Goal: Obtain resource: Download file/media

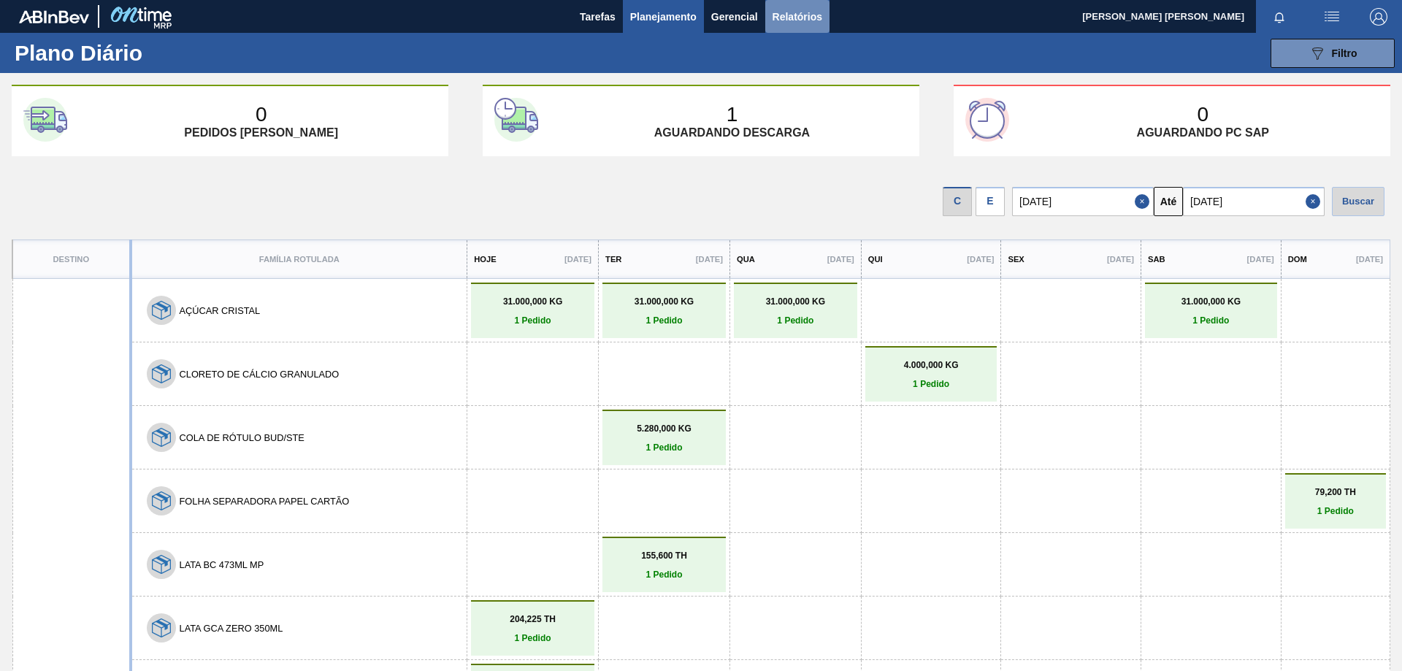
click at [783, 10] on span "Relatórios" at bounding box center [797, 17] width 50 height 18
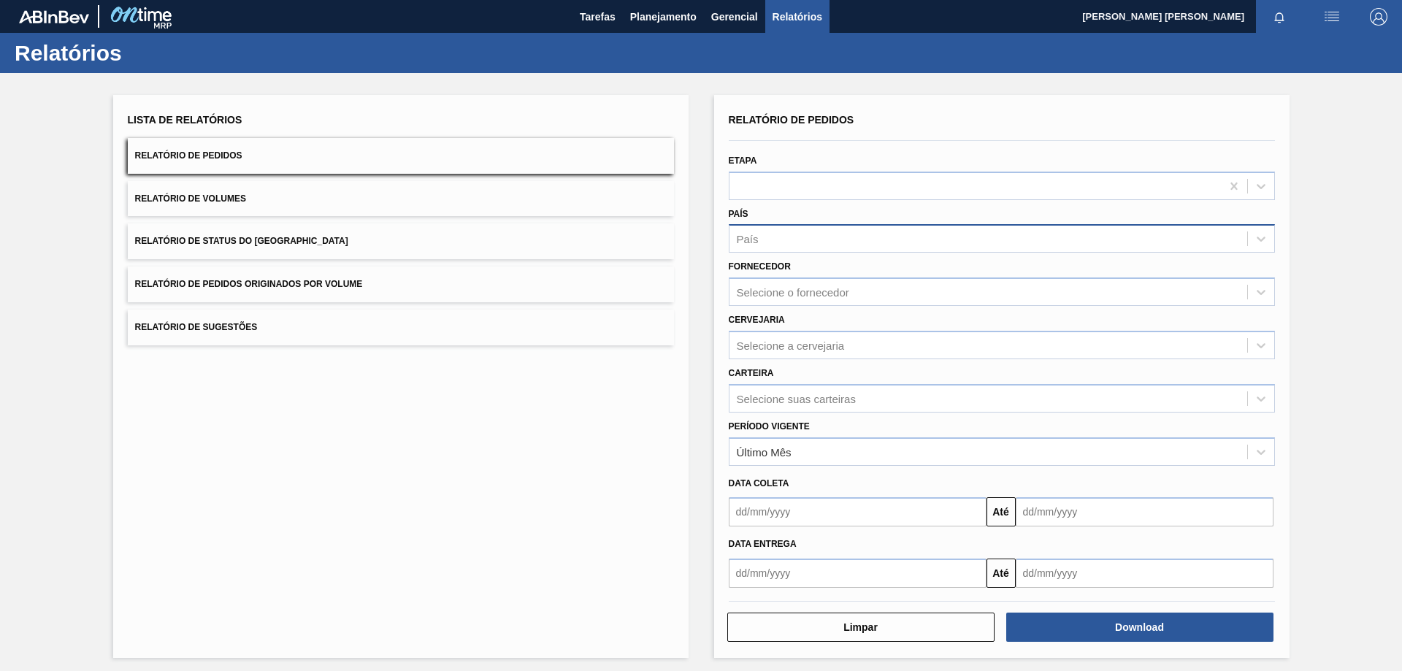
click at [776, 237] on div "País" at bounding box center [988, 239] width 518 height 21
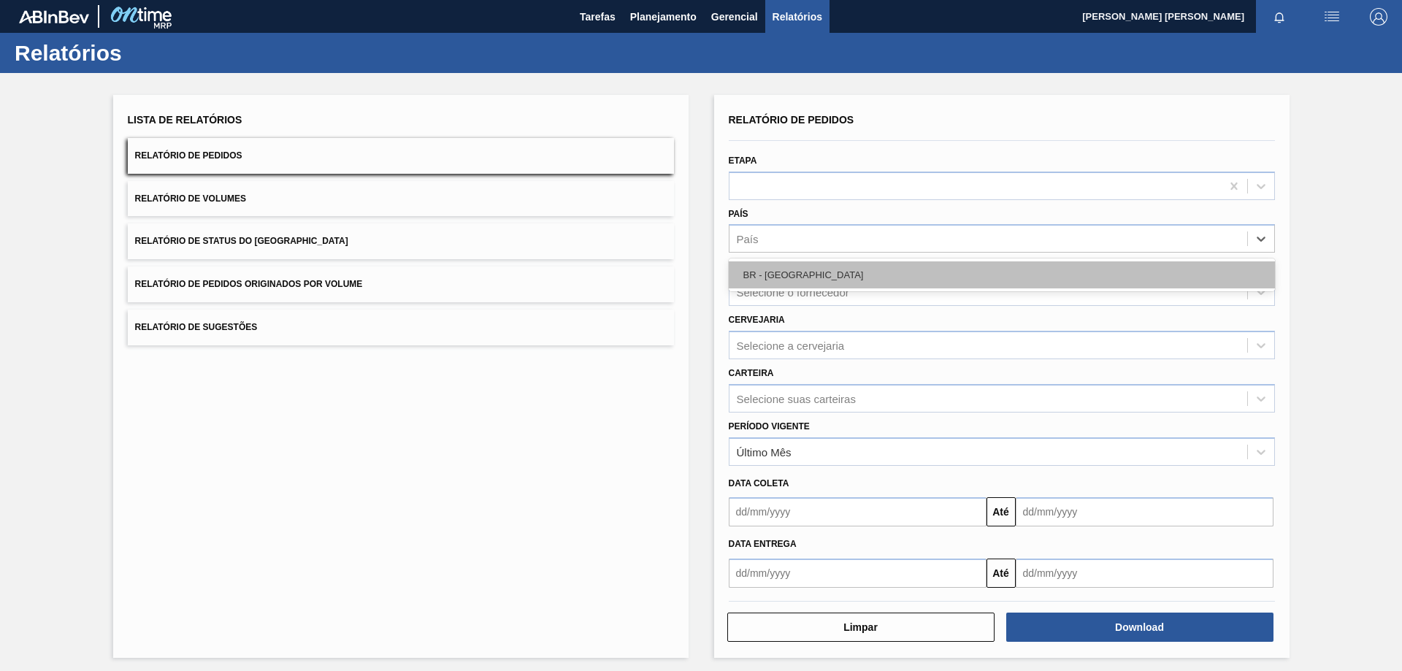
click at [775, 275] on div "BR - [GEOGRAPHIC_DATA]" at bounding box center [1002, 274] width 546 height 27
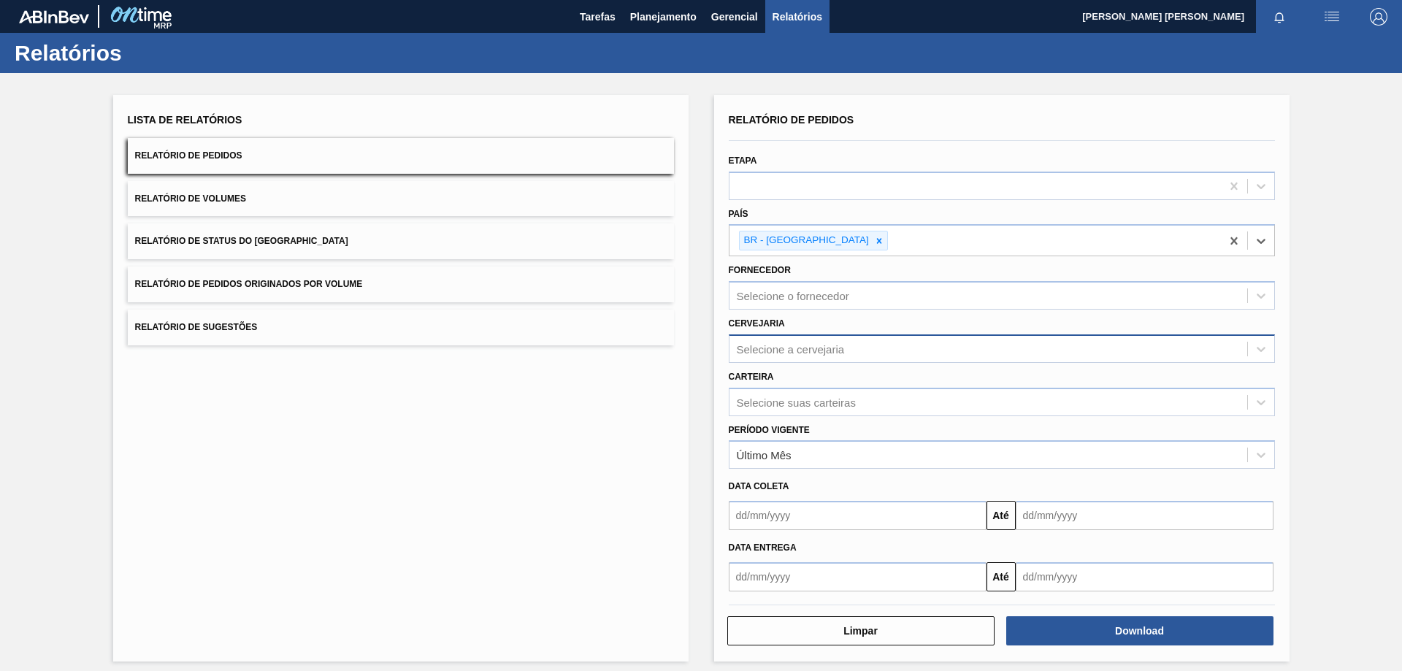
click at [769, 345] on div "Selecione a cervejaria" at bounding box center [791, 348] width 108 height 12
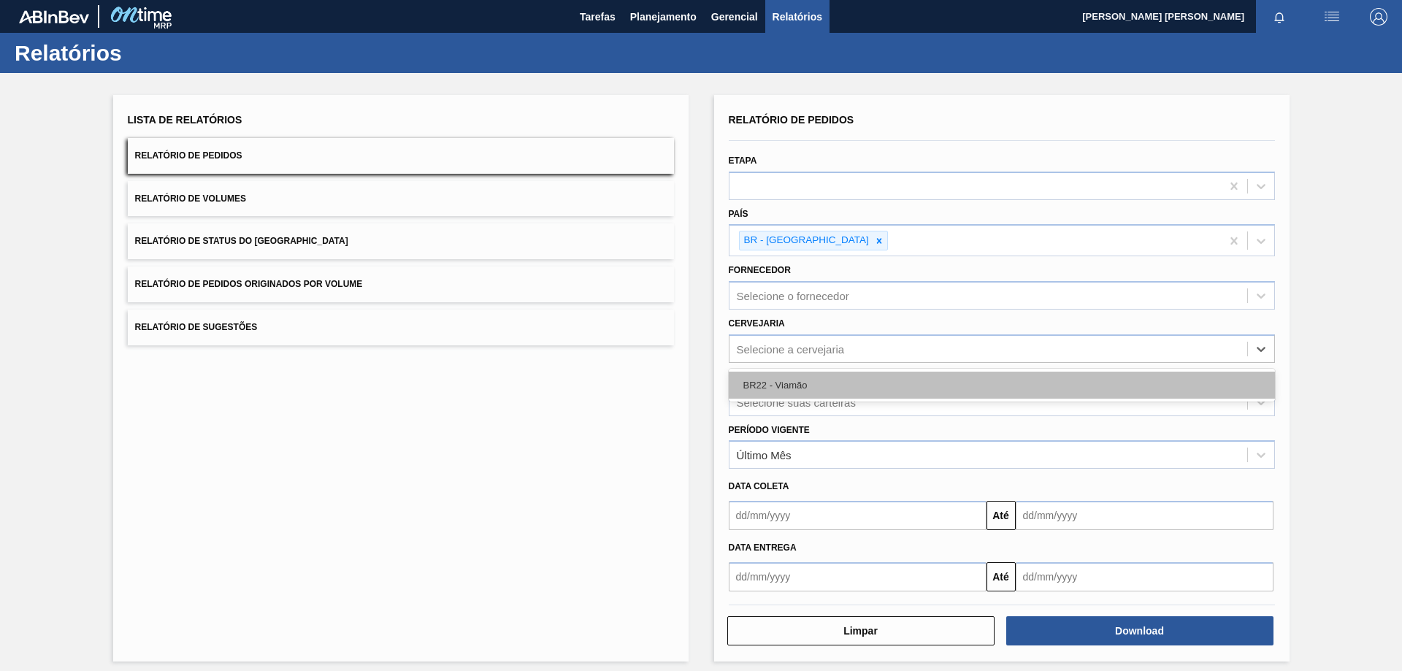
click at [783, 377] on div "BR22 - Viamão" at bounding box center [1002, 385] width 546 height 27
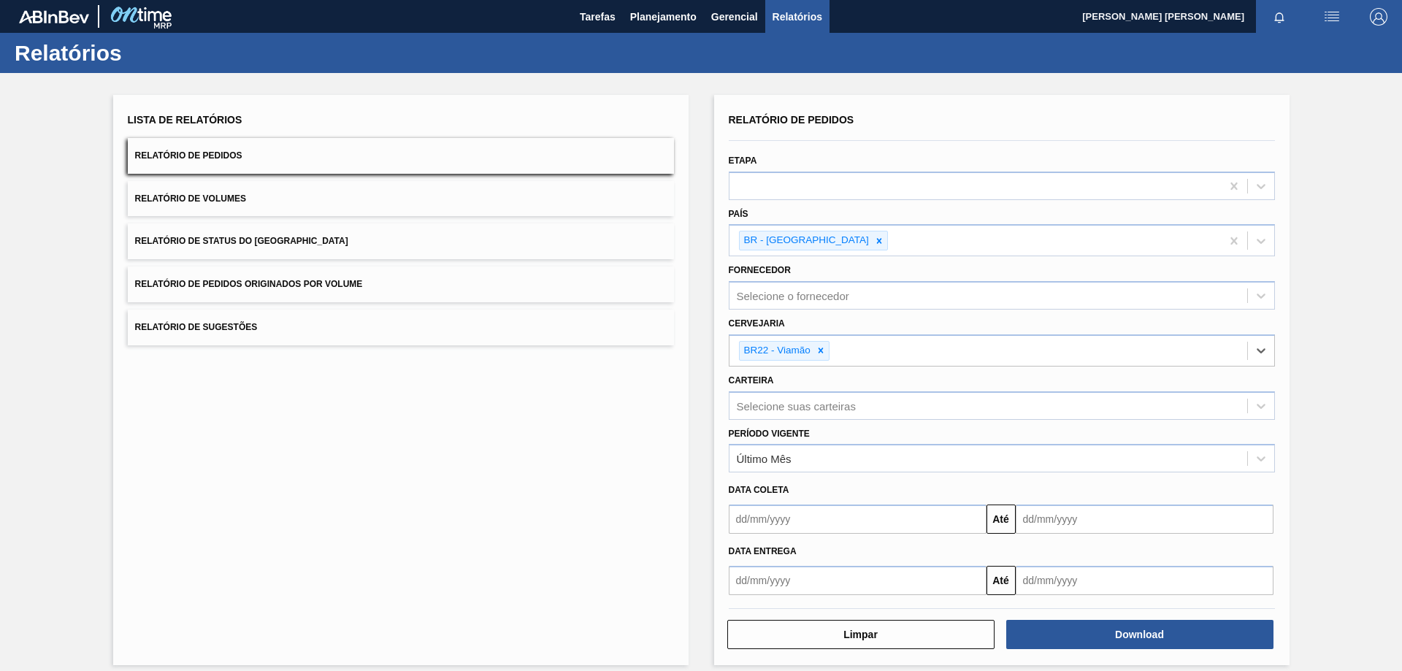
scroll to position [12, 0]
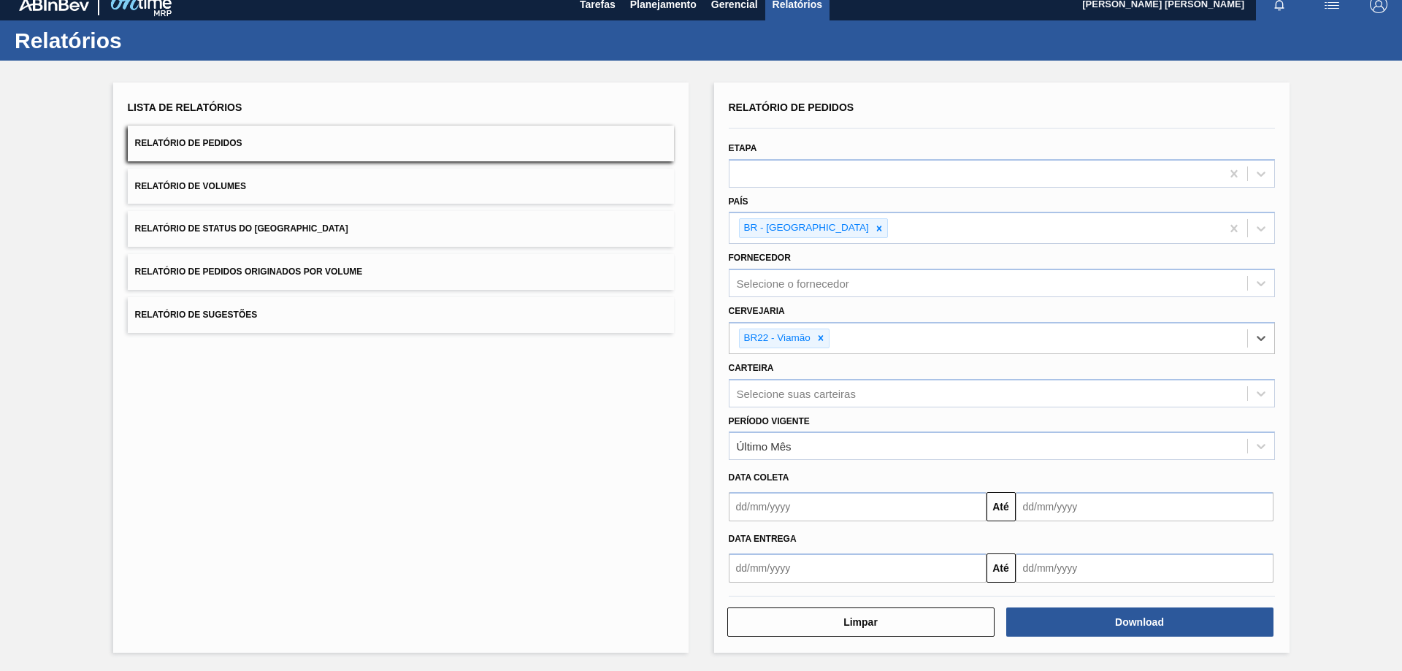
click at [746, 566] on input "text" at bounding box center [858, 567] width 258 height 29
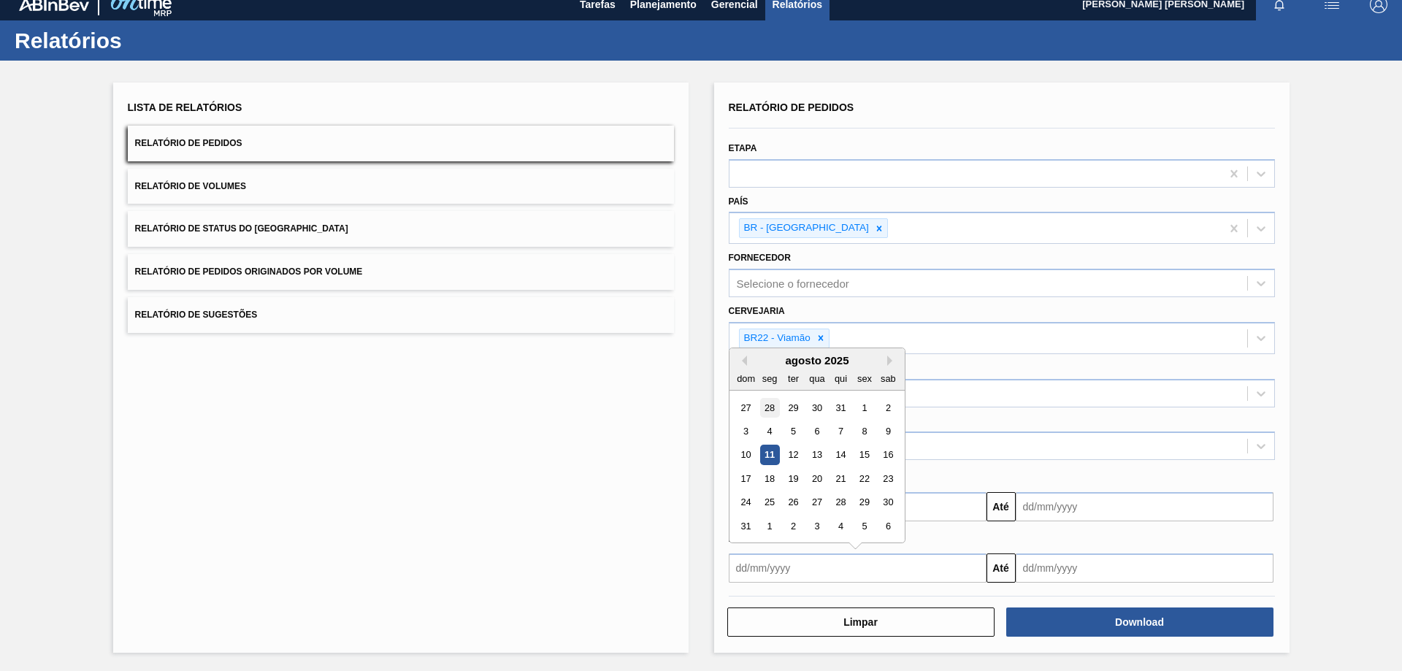
click at [770, 410] on div "28" at bounding box center [769, 407] width 20 height 20
type input "[DATE]"
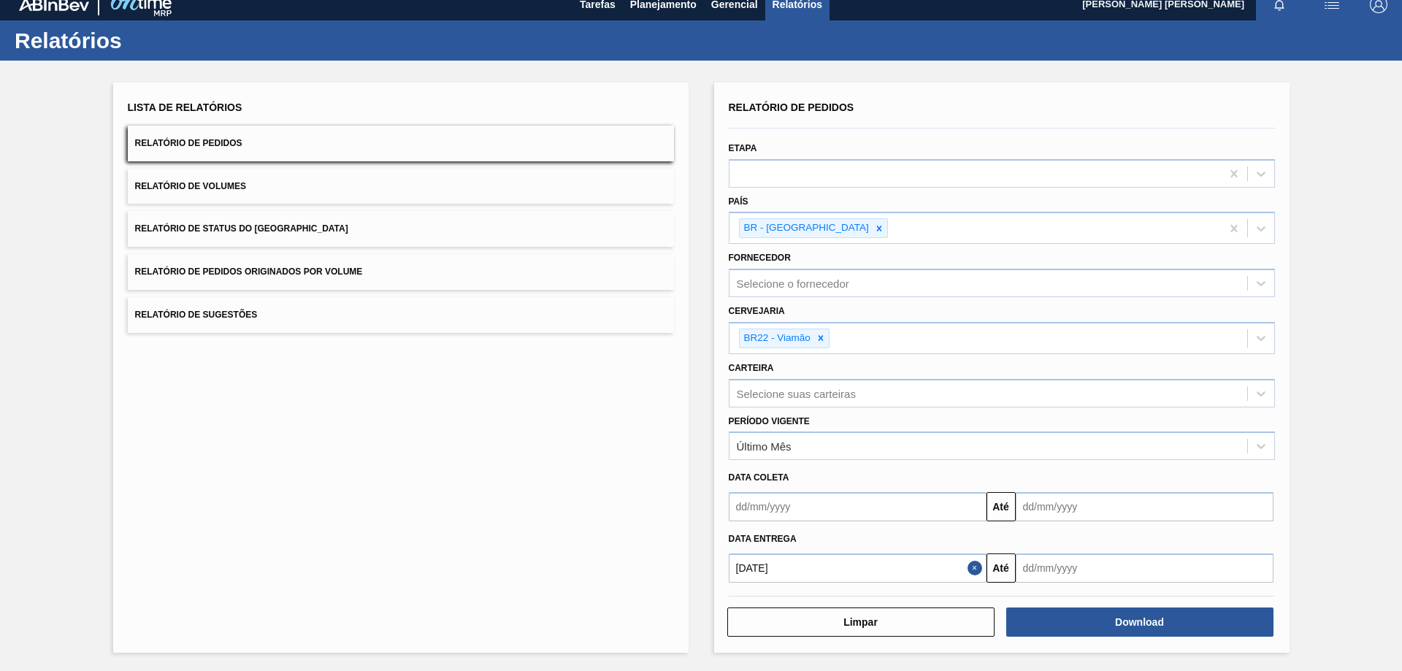
click at [1043, 569] on input "text" at bounding box center [1145, 567] width 258 height 29
click at [1029, 528] on div "31" at bounding box center [1033, 526] width 20 height 20
type input "[DATE]"
click at [1087, 613] on button "Download" at bounding box center [1139, 621] width 267 height 29
